Goal: Task Accomplishment & Management: Manage account settings

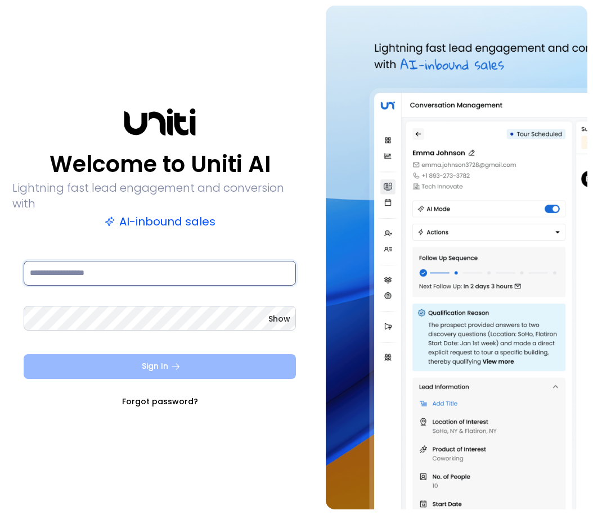
type input "**********"
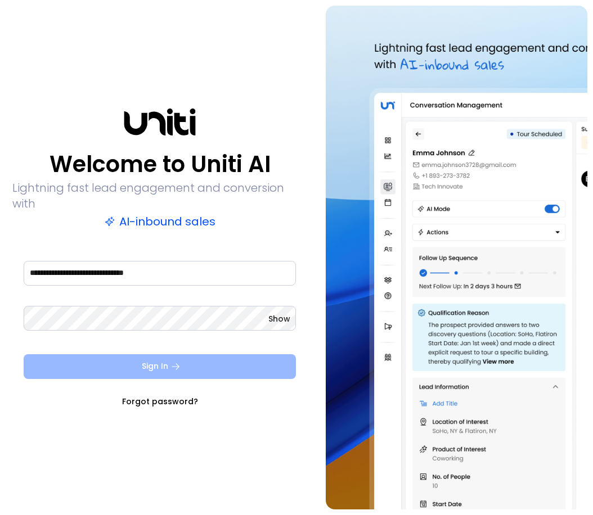
click at [213, 355] on button "Sign In" at bounding box center [160, 367] width 272 height 25
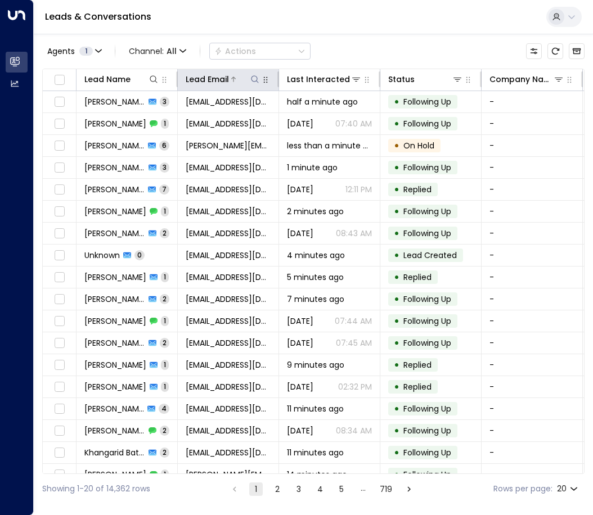
click at [252, 80] on icon at bounding box center [254, 78] width 7 height 7
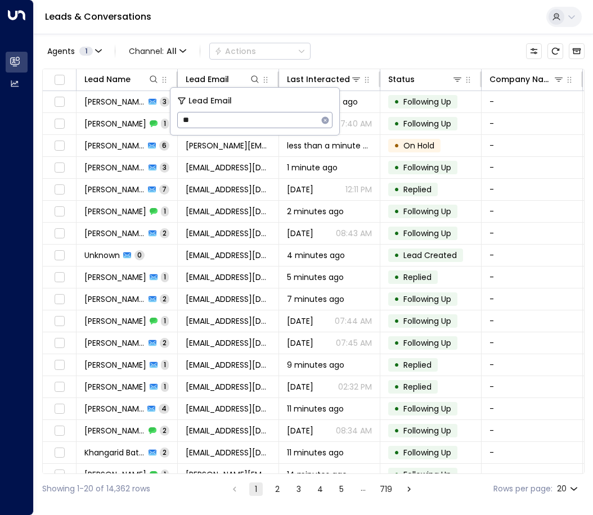
type input "*"
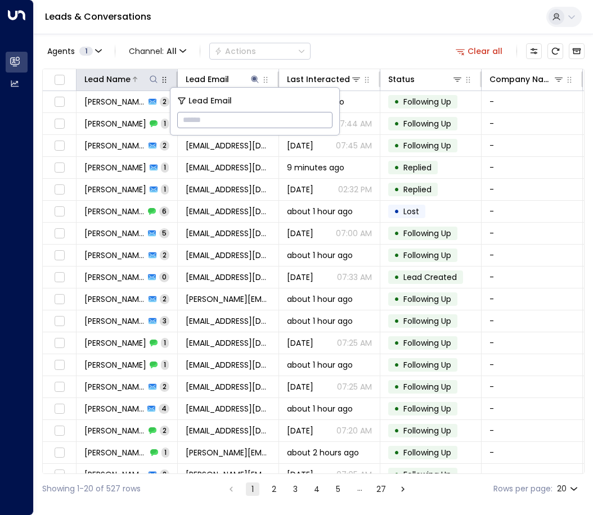
click at [156, 78] on icon at bounding box center [153, 78] width 7 height 7
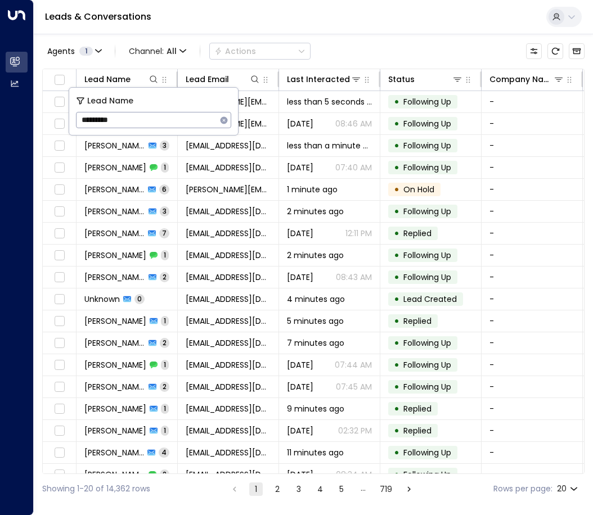
type input "*********"
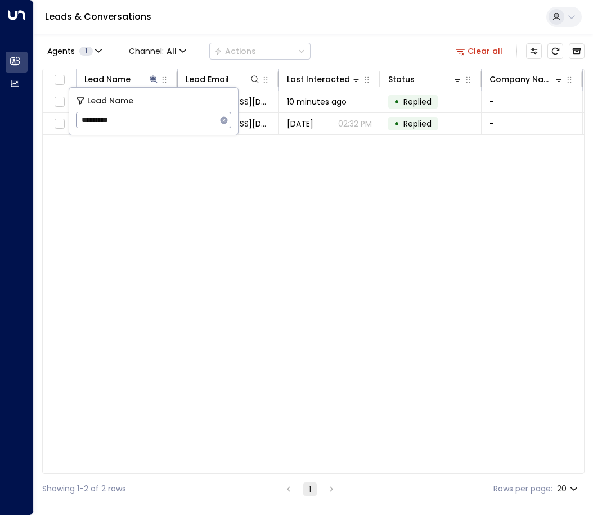
click at [249, 217] on div "Lead Name Lead Email Last Interacted Status Company Name Product # of people AI…" at bounding box center [313, 272] width 542 height 406
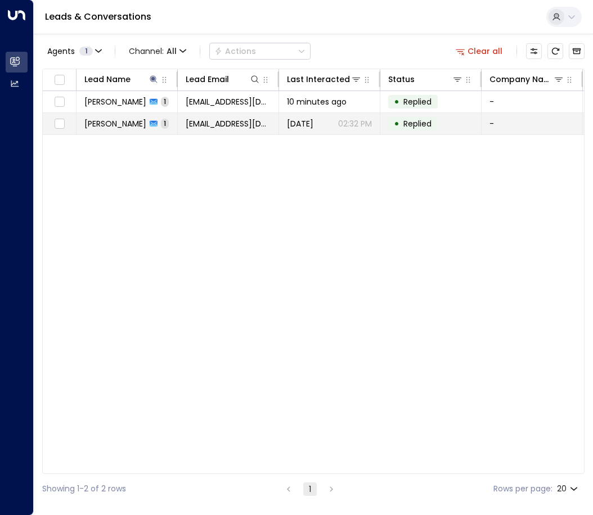
click at [147, 120] on td "[PERSON_NAME] 1" at bounding box center [127, 123] width 101 height 21
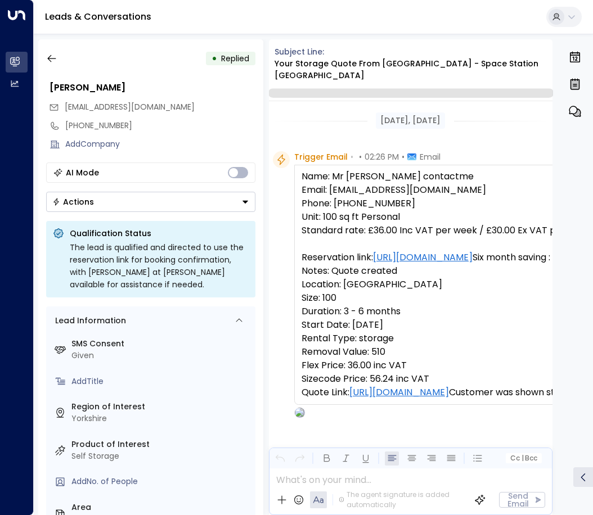
scroll to position [441, 0]
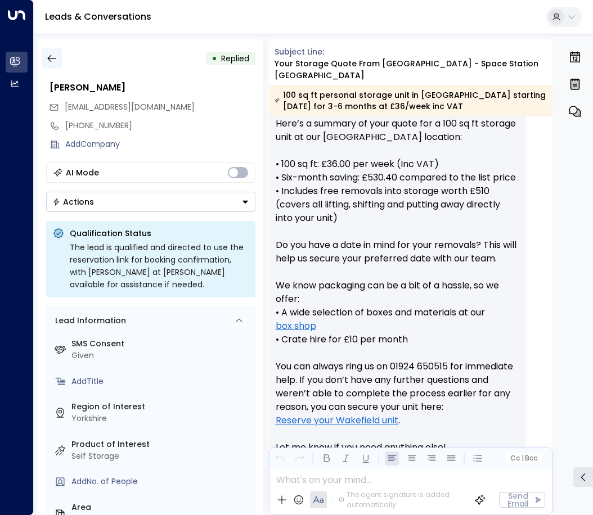
click at [47, 57] on icon "button" at bounding box center [51, 58] width 11 height 11
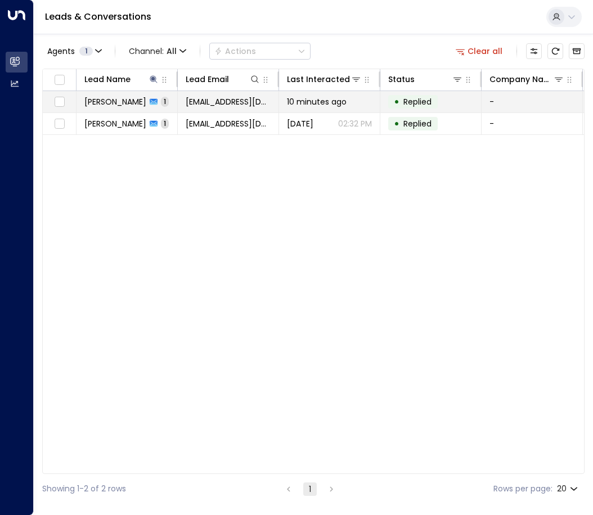
click at [151, 104] on td "[PERSON_NAME] 1" at bounding box center [127, 101] width 101 height 21
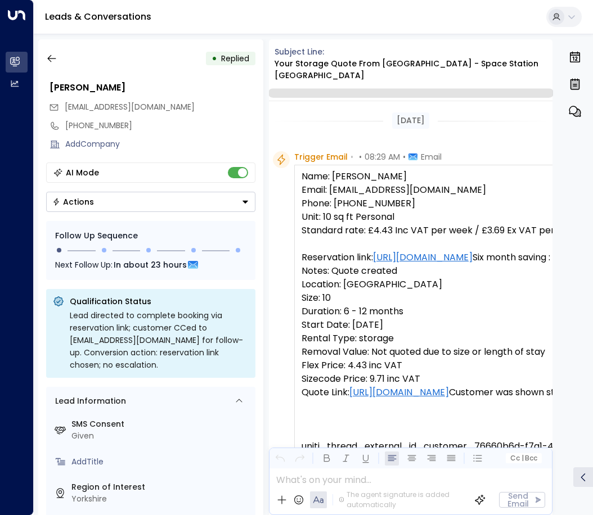
scroll to position [510, 0]
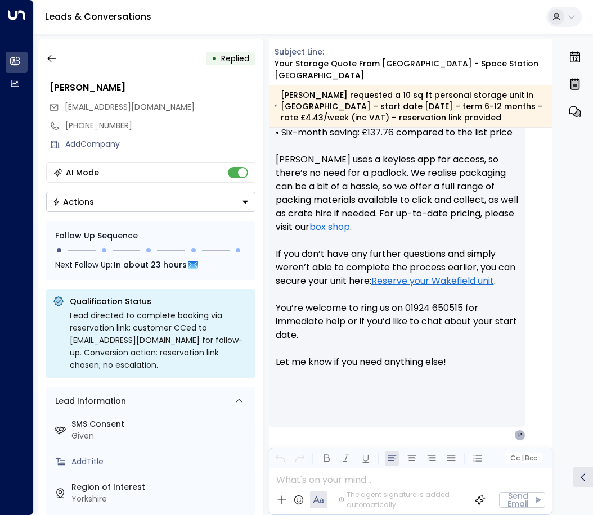
click at [237, 203] on button "Actions" at bounding box center [150, 202] width 209 height 20
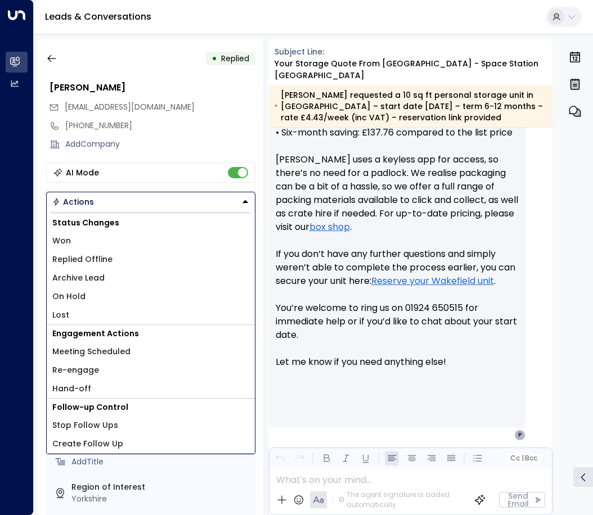
click at [93, 315] on li "Lost" at bounding box center [151, 315] width 208 height 19
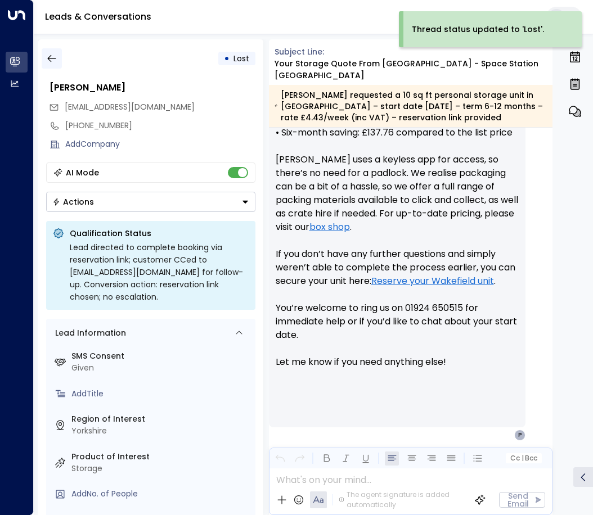
click at [50, 62] on icon "button" at bounding box center [51, 58] width 11 height 11
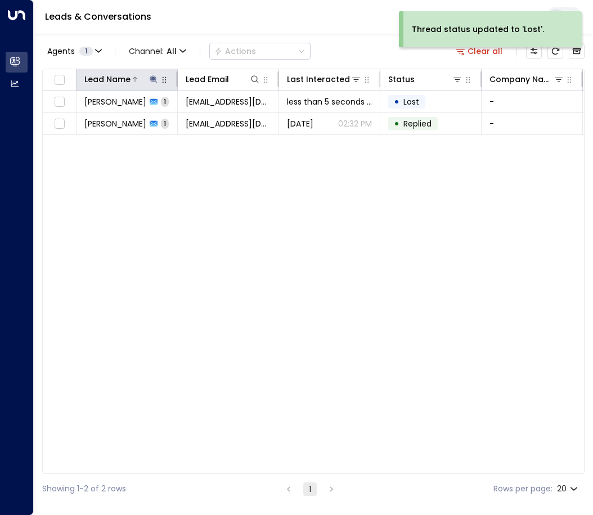
click at [152, 79] on icon at bounding box center [153, 78] width 7 height 7
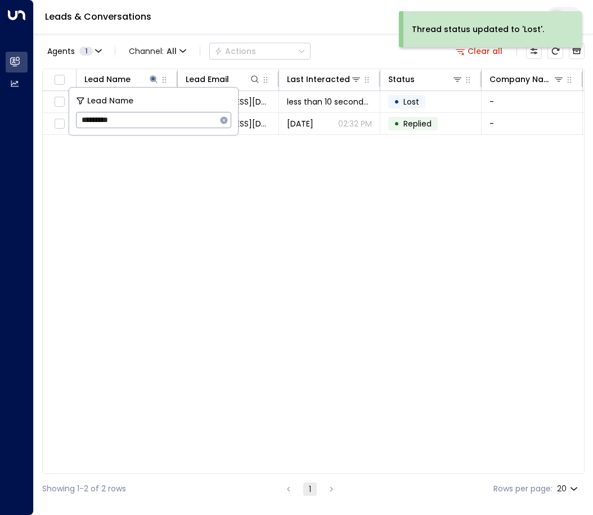
click at [219, 122] on icon "button" at bounding box center [223, 120] width 9 height 9
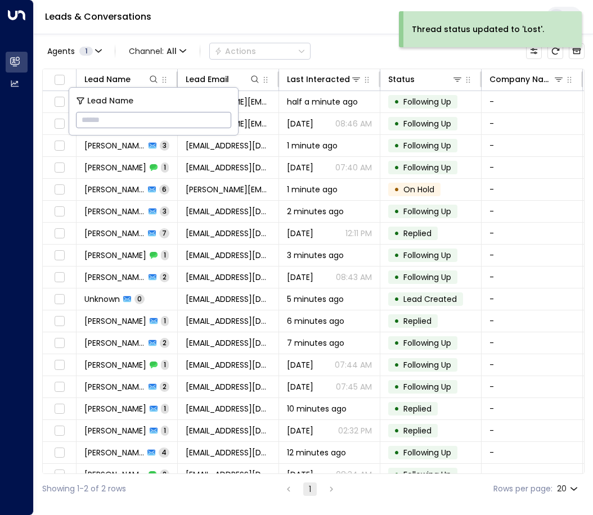
click at [153, 122] on input "text" at bounding box center [153, 120] width 155 height 21
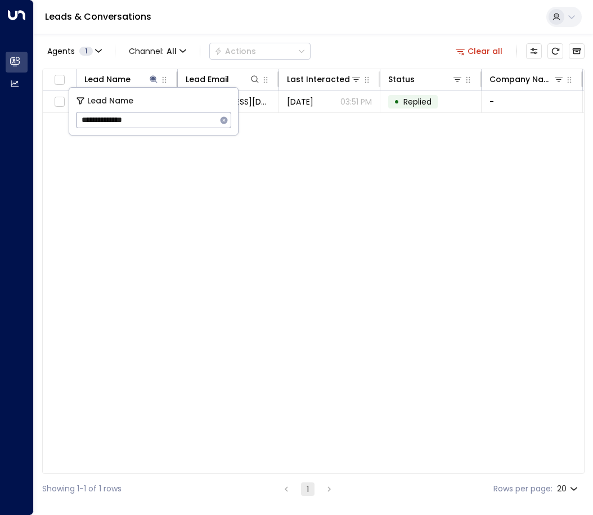
type input "**********"
click at [242, 227] on div "Lead Name Lead Email Last Interacted Status Company Name Product # of people AI…" at bounding box center [313, 272] width 542 height 406
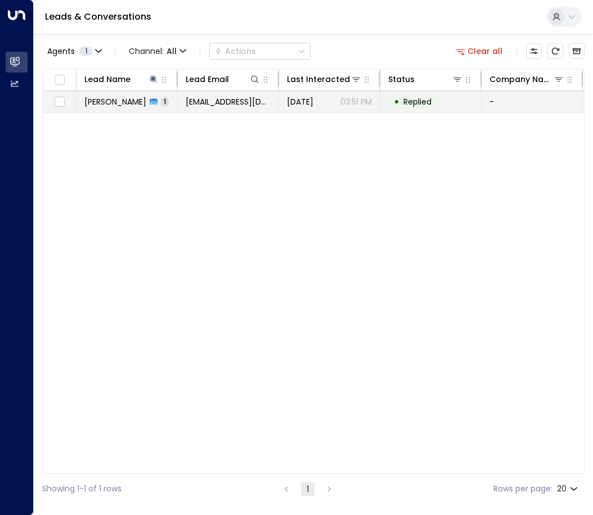
click at [212, 105] on span "[EMAIL_ADDRESS][DOMAIN_NAME]" at bounding box center [228, 101] width 85 height 11
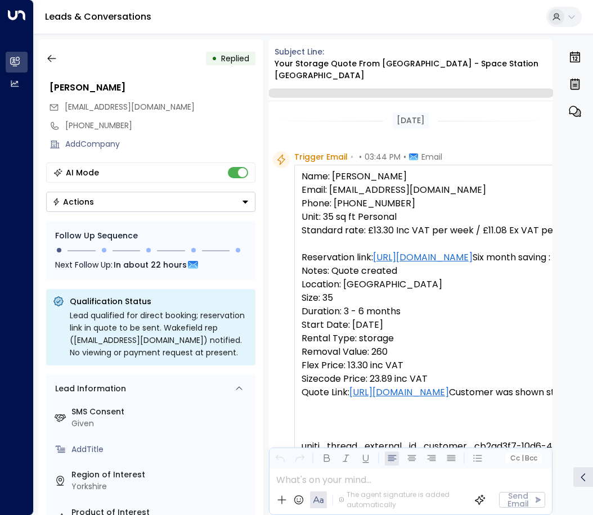
scroll to position [645, 0]
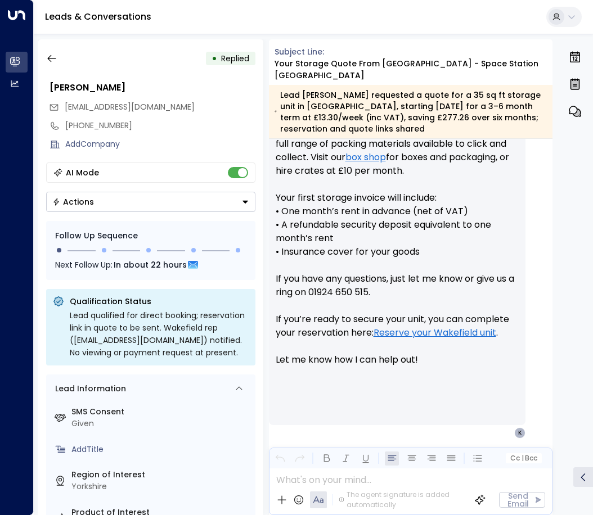
click at [241, 205] on icon "Button group with a nested menu" at bounding box center [245, 202] width 8 height 8
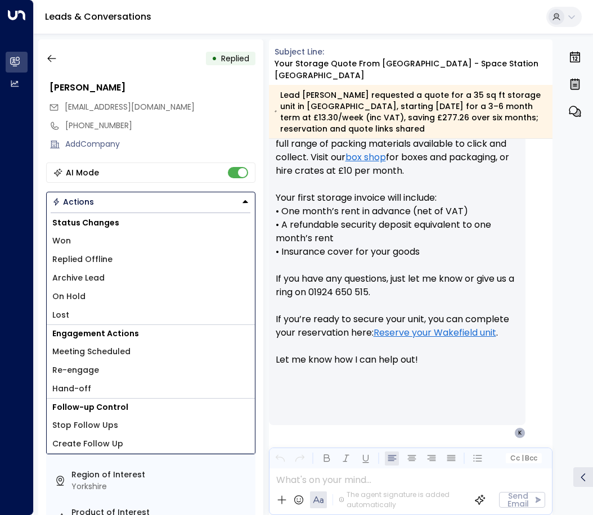
click at [90, 258] on span "Replied Offline" at bounding box center [82, 260] width 60 height 12
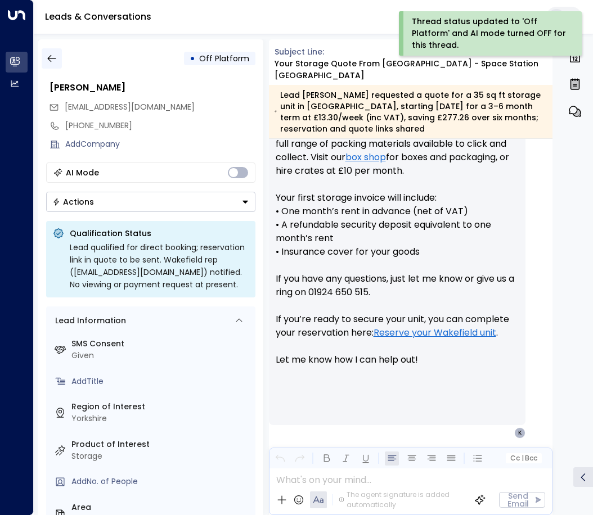
click at [51, 61] on icon "button" at bounding box center [51, 58] width 11 height 11
